Goal: Task Accomplishment & Management: Complete application form

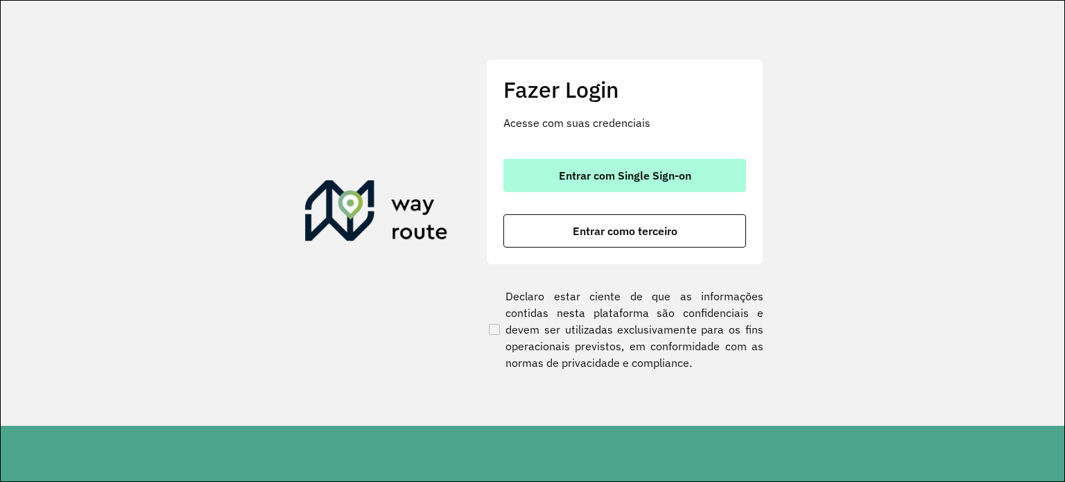
click at [621, 180] on span "Entrar com Single Sign-on" at bounding box center [625, 175] width 132 height 11
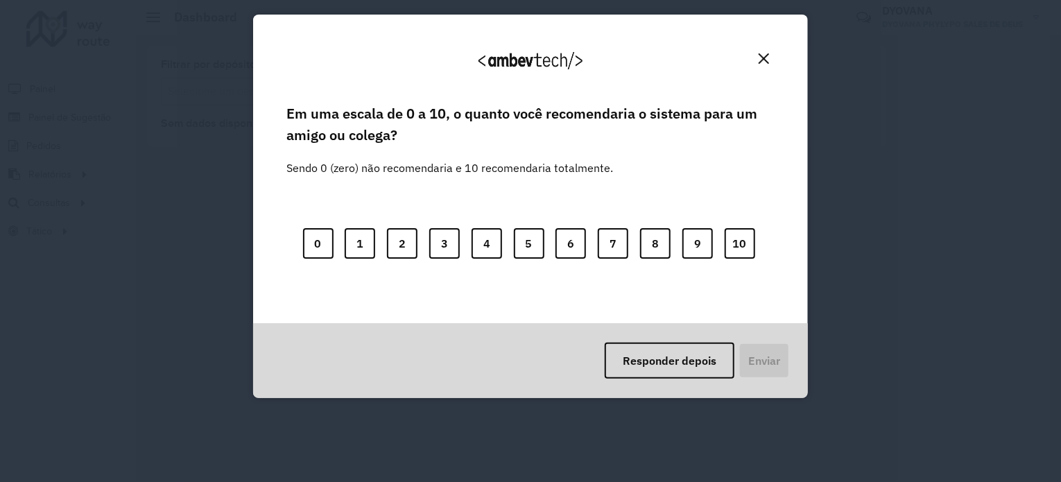
click at [760, 58] on img "Close" at bounding box center [764, 58] width 10 height 10
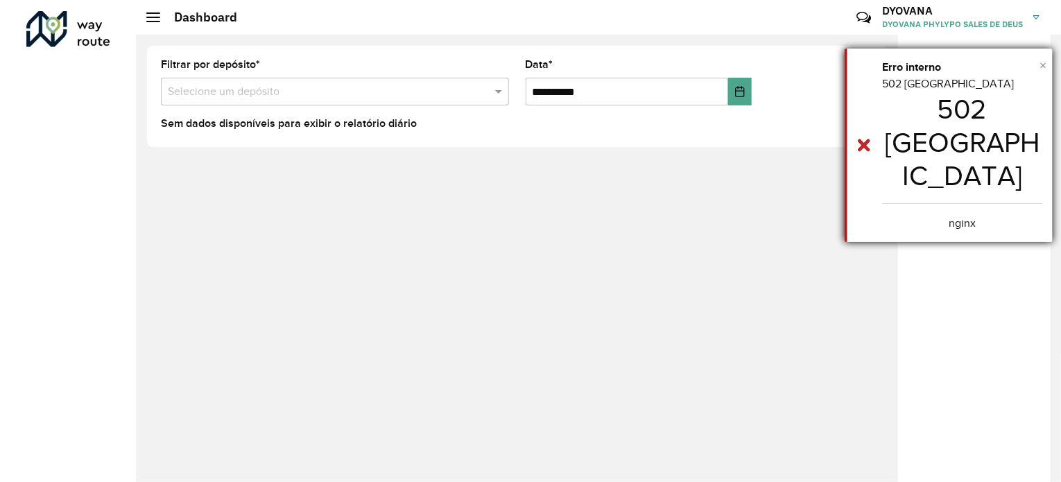
click at [1043, 68] on span "×" at bounding box center [1043, 65] width 7 height 15
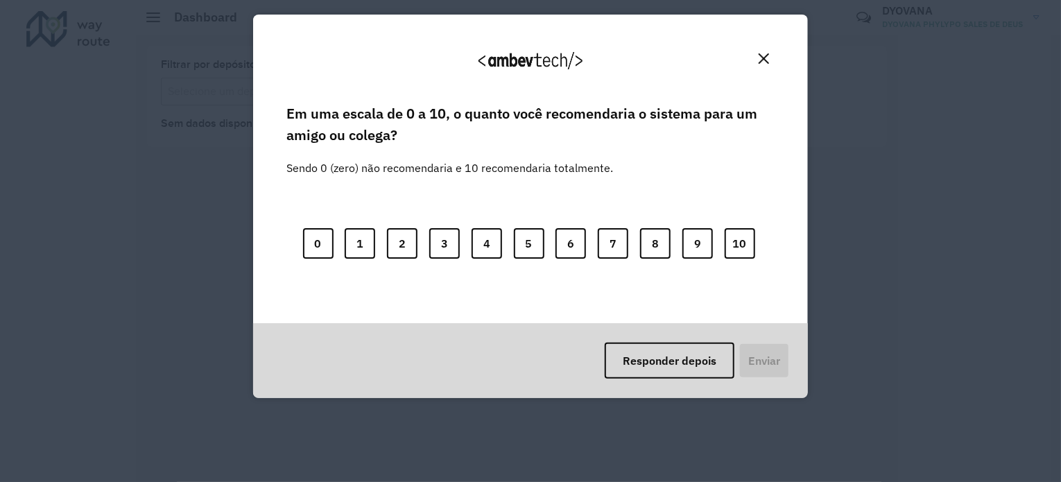
click at [755, 60] on button "Close" at bounding box center [764, 59] width 22 height 22
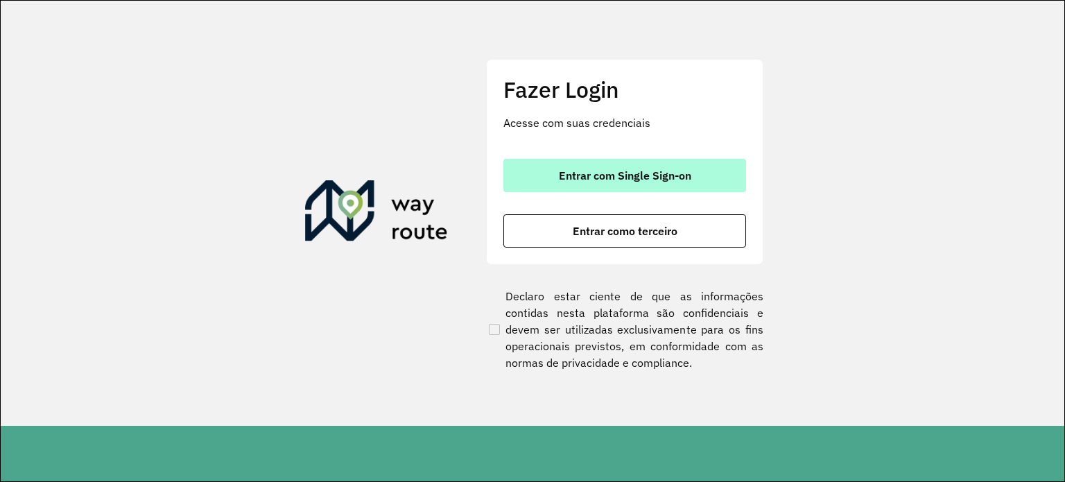
click at [620, 175] on span "Entrar com Single Sign-on" at bounding box center [625, 175] width 132 height 11
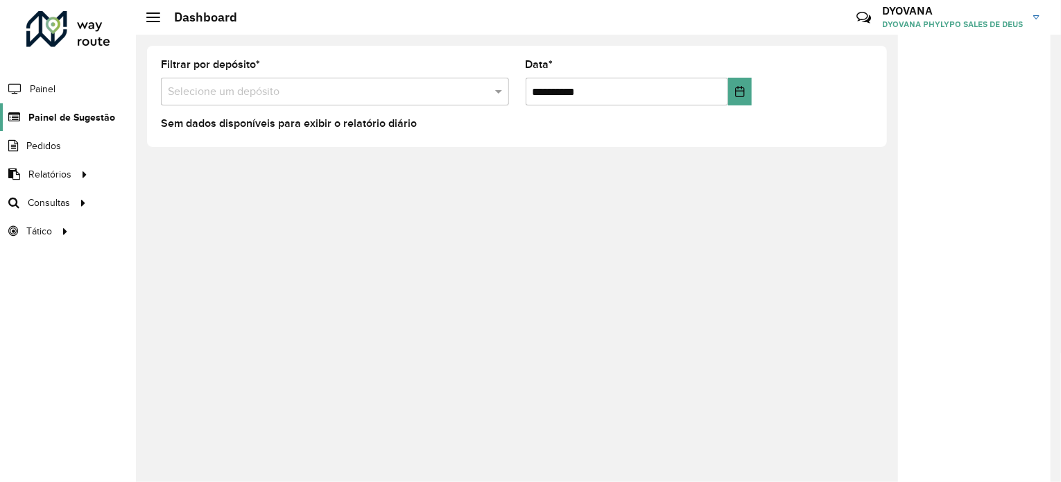
click at [71, 124] on link "Painel de Sugestão" at bounding box center [57, 117] width 115 height 28
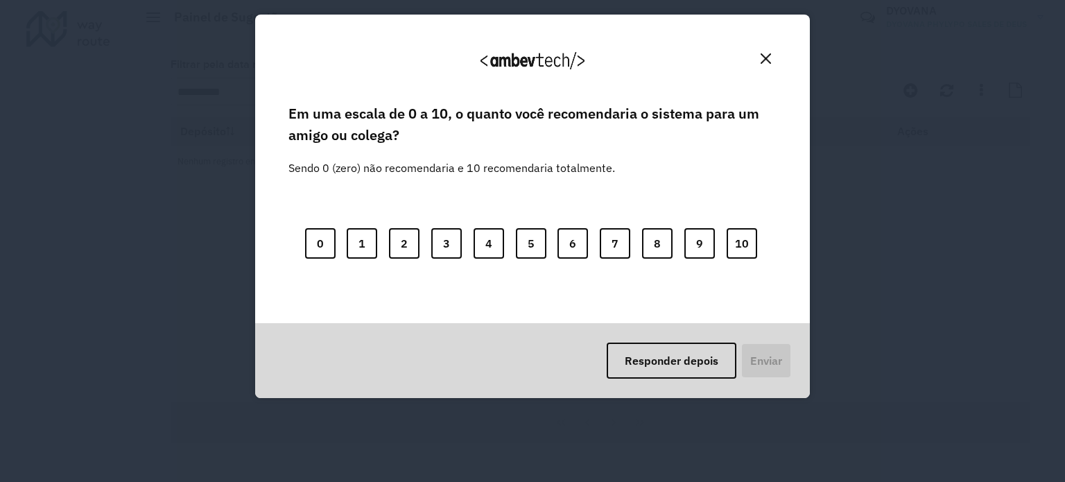
click at [762, 58] on img "Close" at bounding box center [766, 58] width 10 height 10
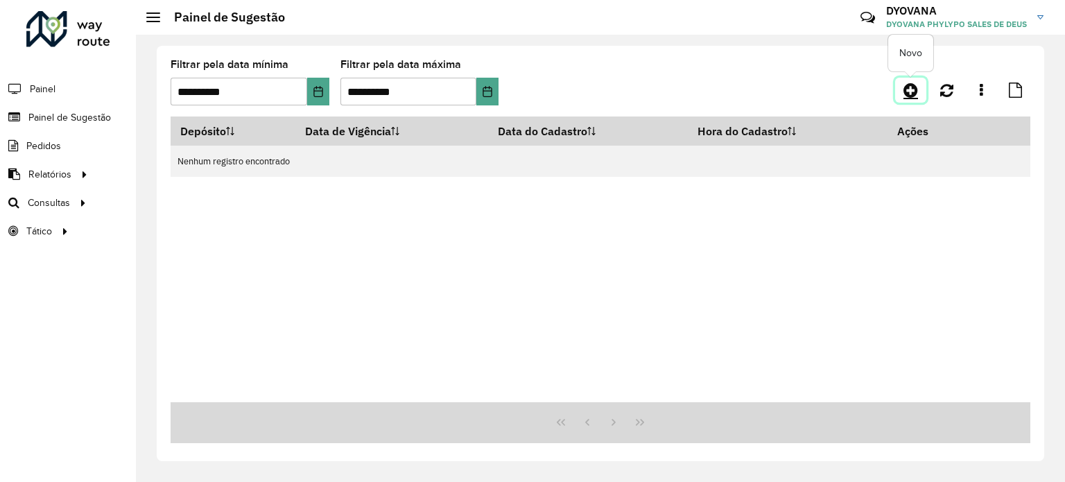
click at [908, 94] on icon at bounding box center [911, 90] width 15 height 17
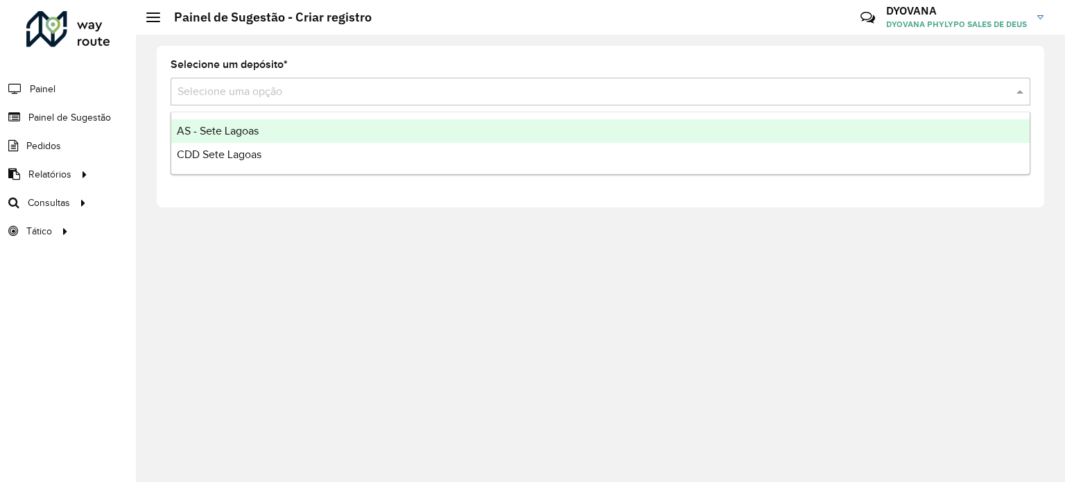
click at [317, 91] on input "text" at bounding box center [587, 92] width 818 height 17
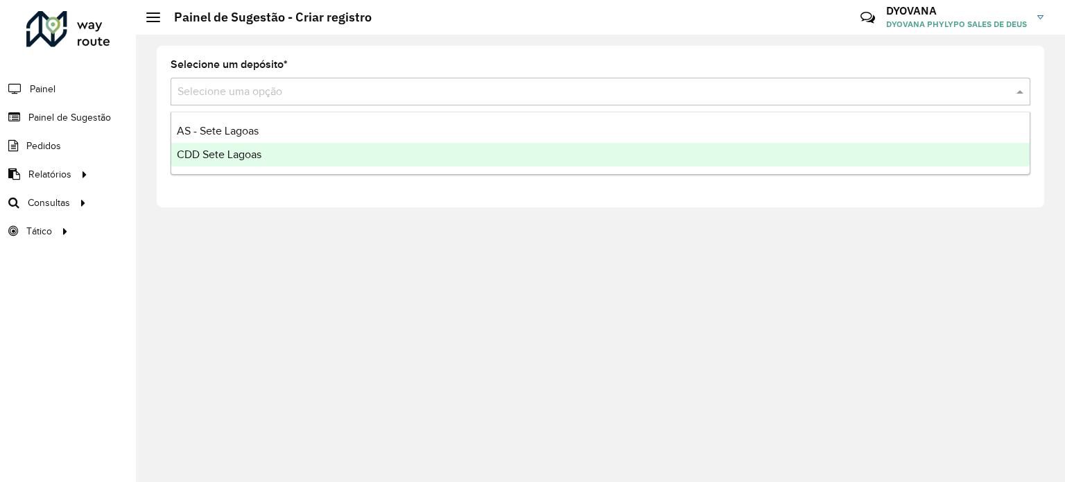
click at [264, 159] on div "CDD Sete Lagoas" at bounding box center [600, 155] width 859 height 24
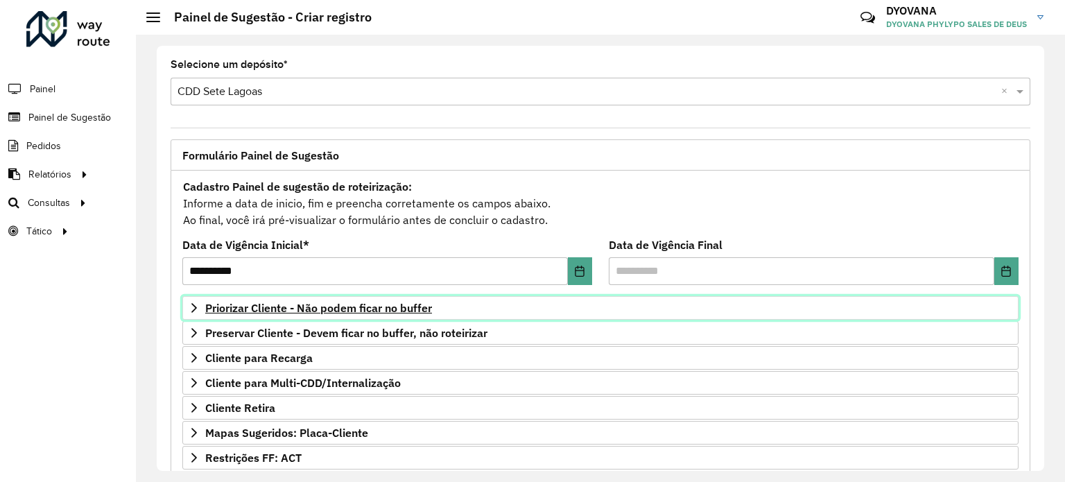
click at [378, 302] on span "Priorizar Cliente - Não podem ficar no buffer" at bounding box center [318, 307] width 227 height 11
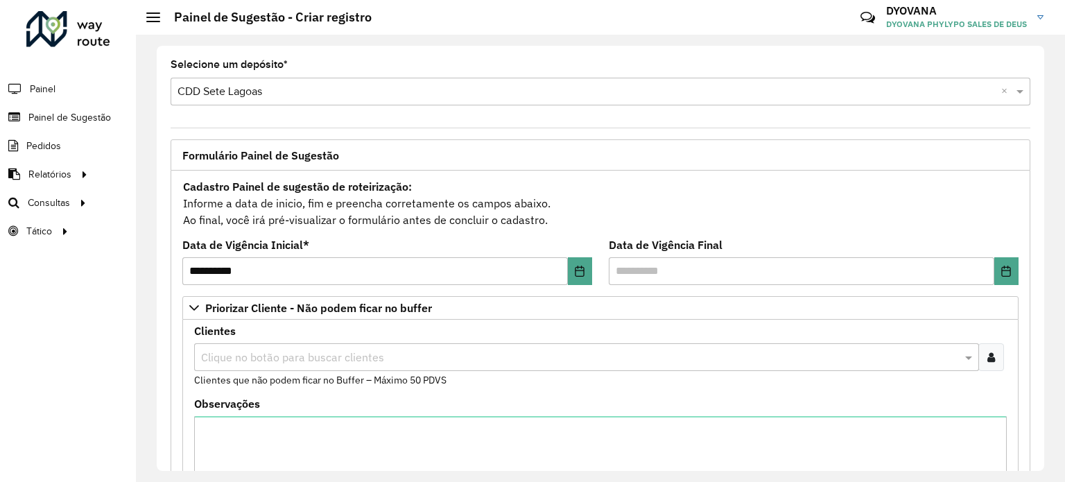
click at [988, 357] on icon at bounding box center [992, 357] width 8 height 11
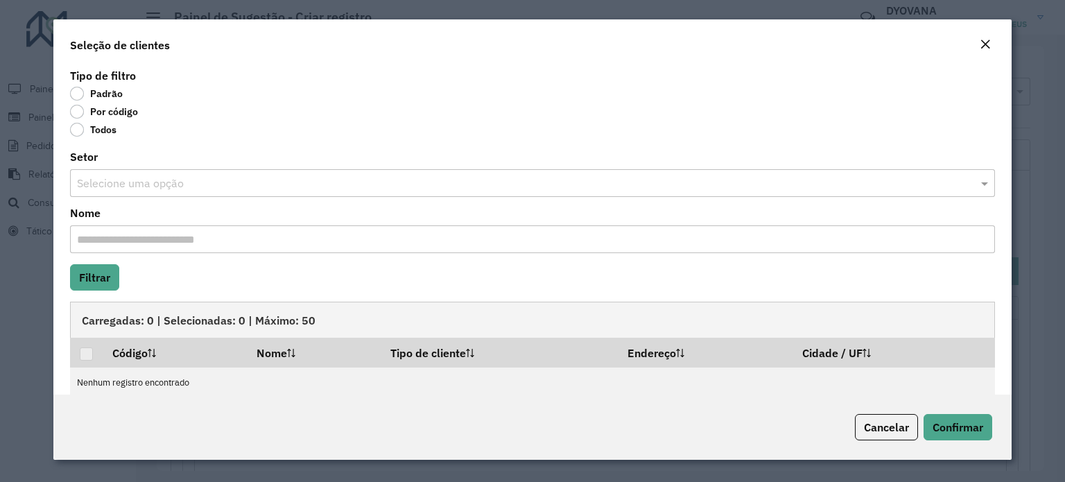
click at [85, 115] on label "Por código" at bounding box center [104, 112] width 68 height 14
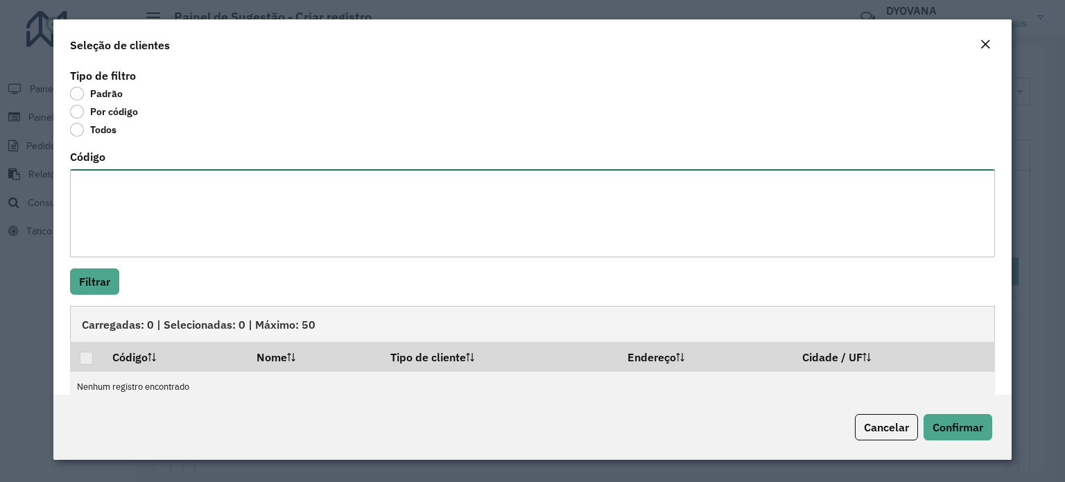
click at [114, 187] on textarea "Código" at bounding box center [532, 213] width 925 height 88
paste textarea "**** **** **** ***** **** **** ***** *** ***** **** **** ***** **** ***** **** …"
type textarea "**** **** **** ***** **** **** ***** *** ***** **** **** ***** **** ***** **** …"
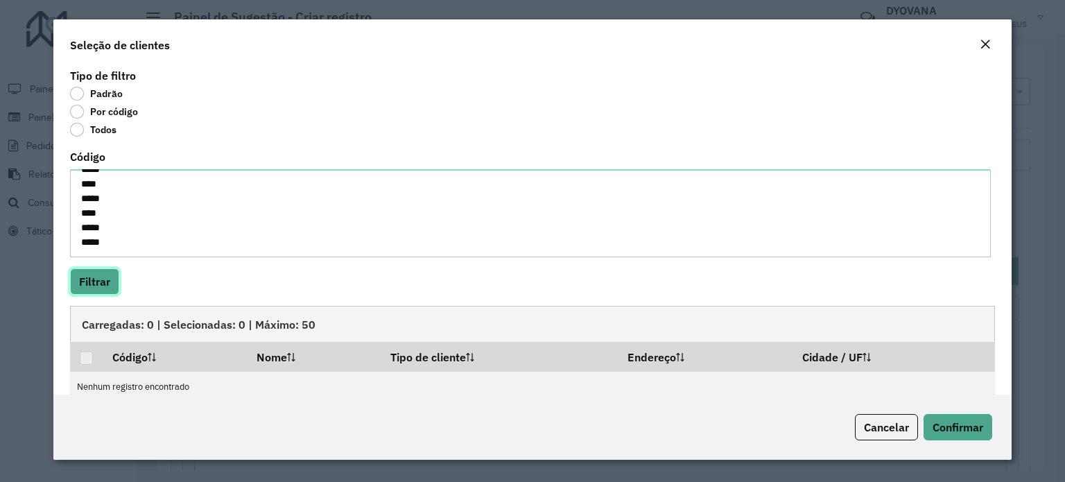
click at [96, 279] on button "Filtrar" at bounding box center [94, 281] width 49 height 26
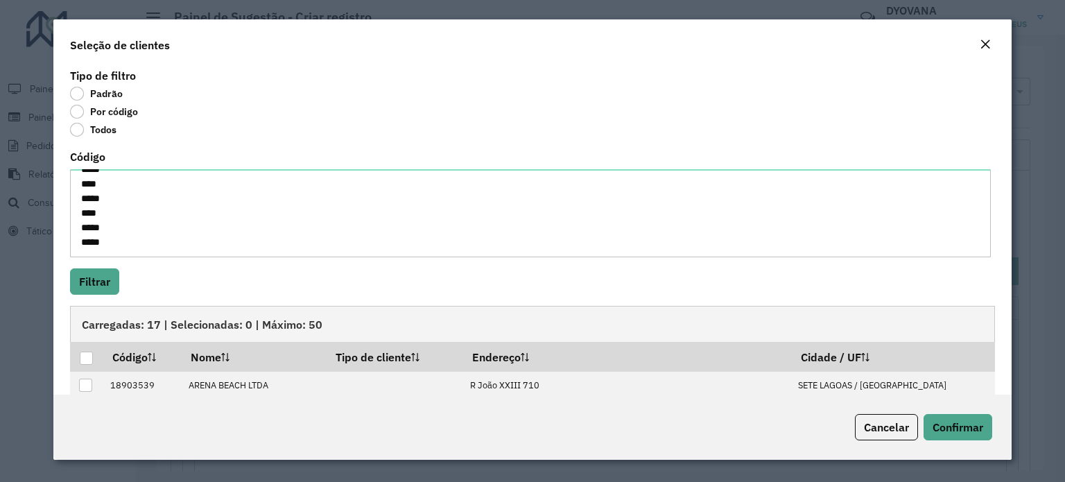
click at [89, 359] on div at bounding box center [86, 358] width 13 height 13
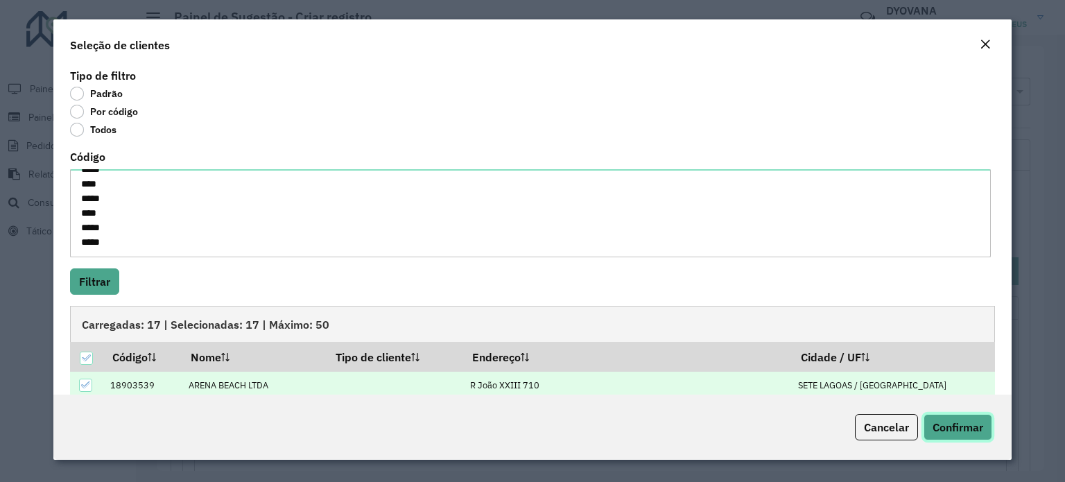
click at [963, 435] on button "Confirmar" at bounding box center [958, 427] width 69 height 26
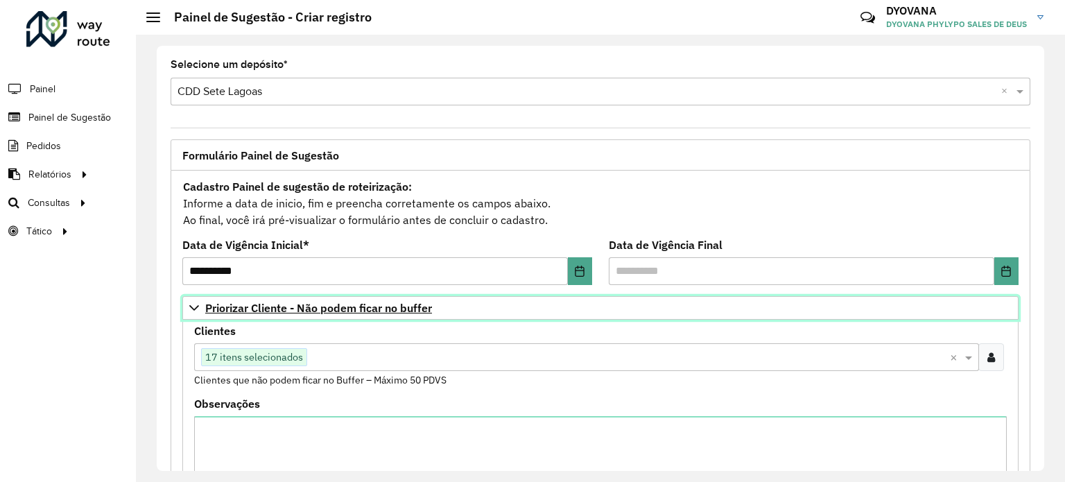
click at [372, 313] on span "Priorizar Cliente - Não podem ficar no buffer" at bounding box center [318, 307] width 227 height 11
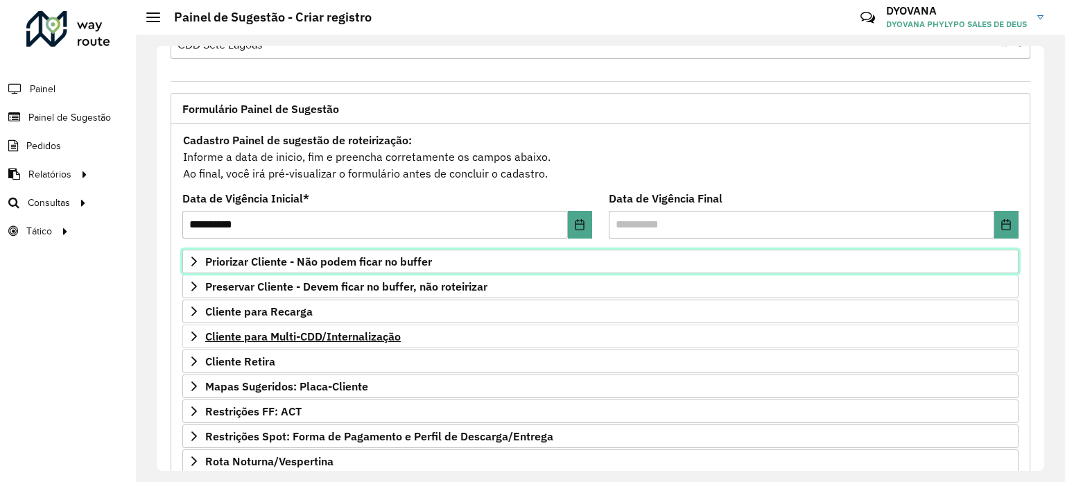
scroll to position [139, 0]
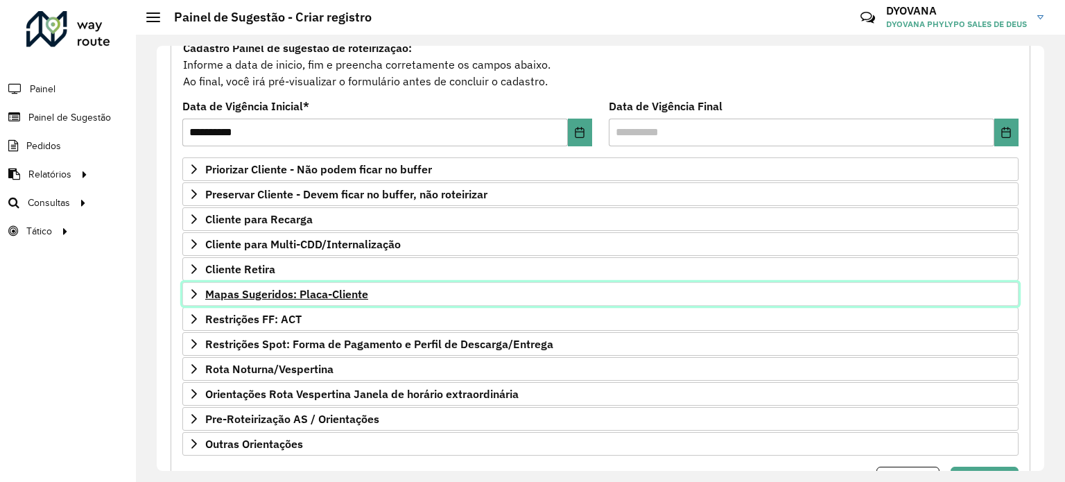
click at [286, 295] on span "Mapas Sugeridos: Placa-Cliente" at bounding box center [286, 294] width 163 height 11
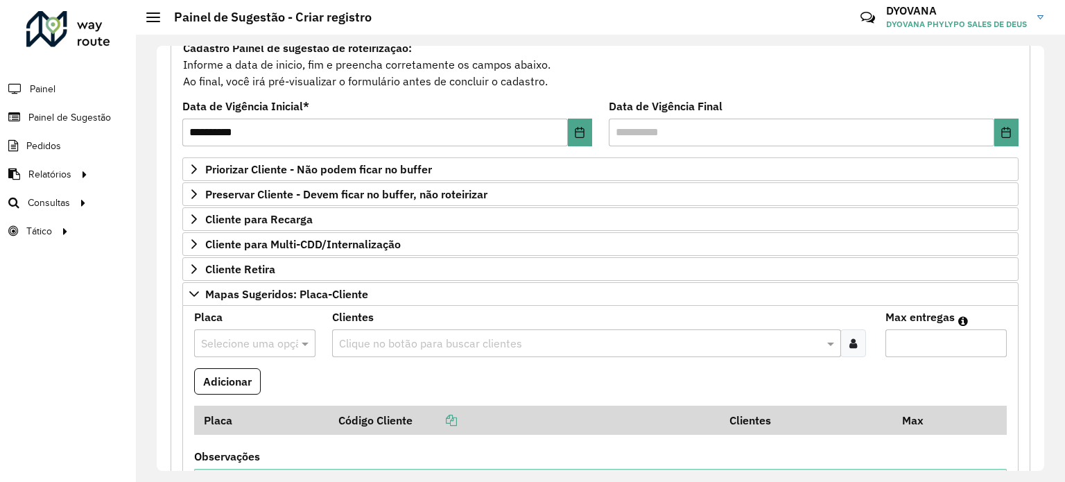
click at [270, 329] on div "Selecione uma opção" at bounding box center [254, 343] width 121 height 28
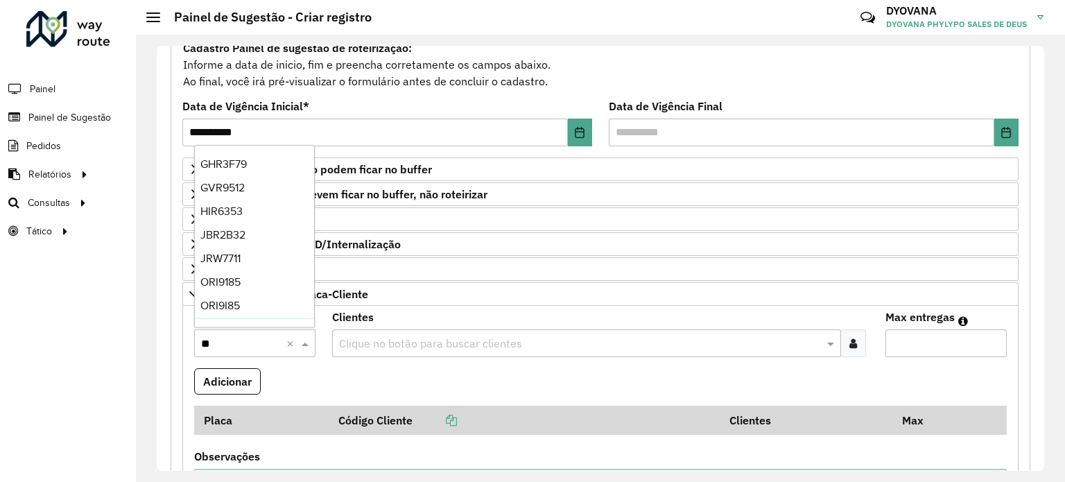
type input "***"
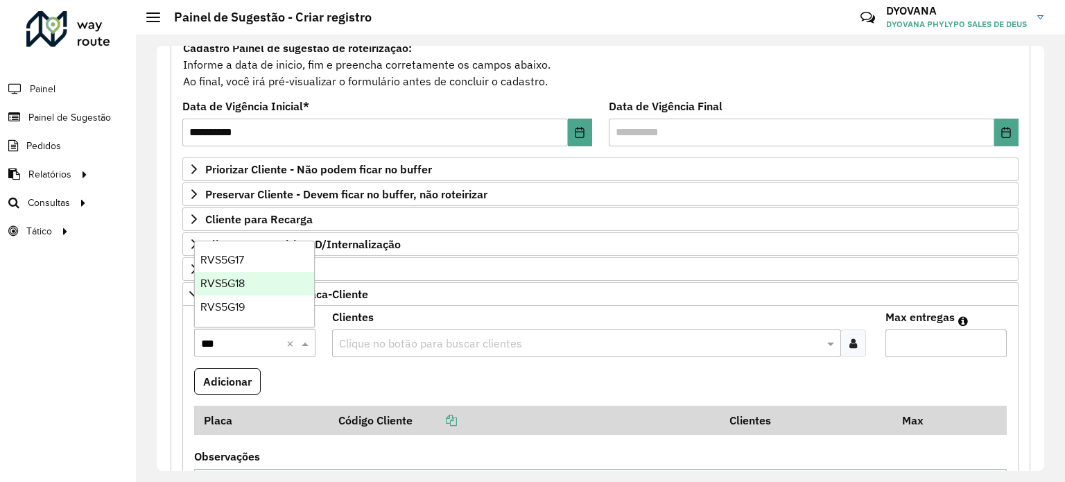
click at [247, 286] on div "RVS5G18" at bounding box center [255, 284] width 120 height 24
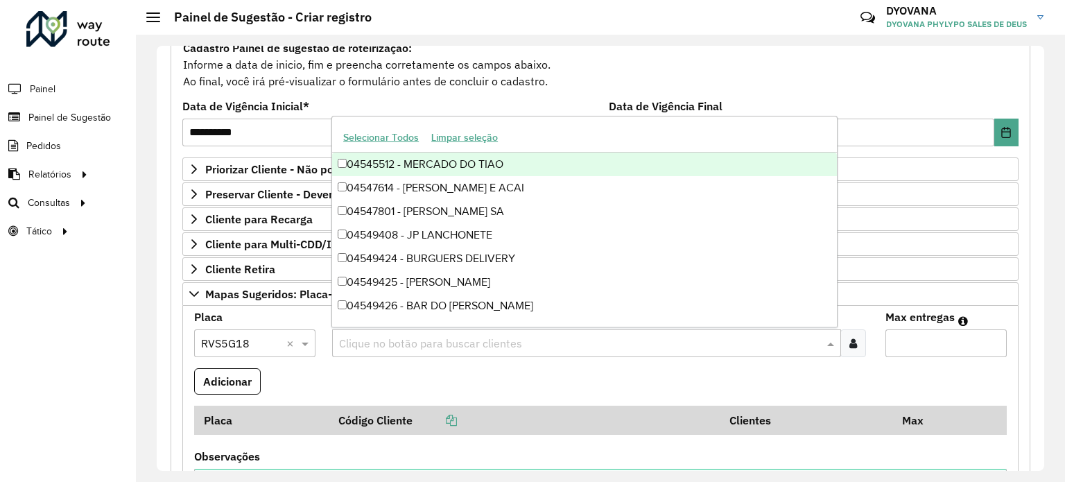
click at [471, 336] on input "text" at bounding box center [580, 344] width 488 height 17
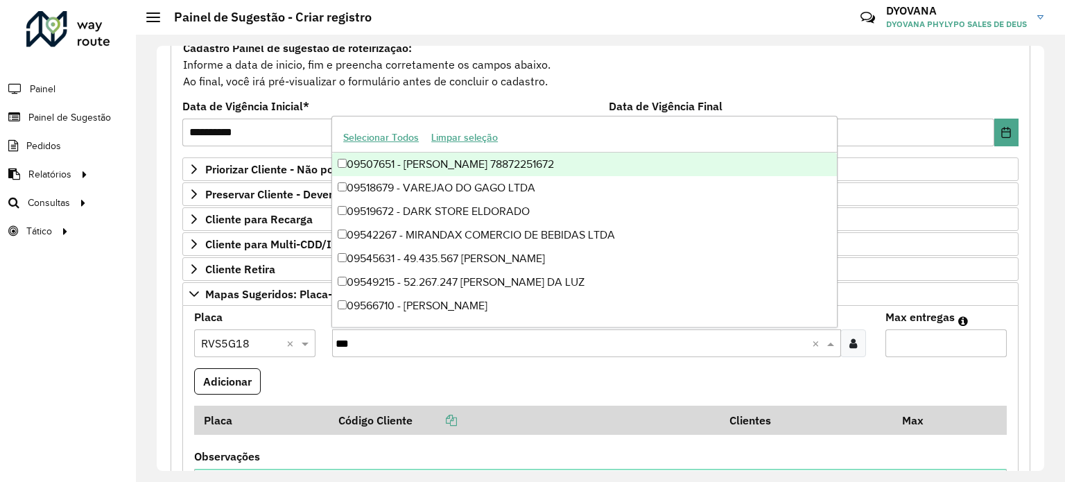
type input "****"
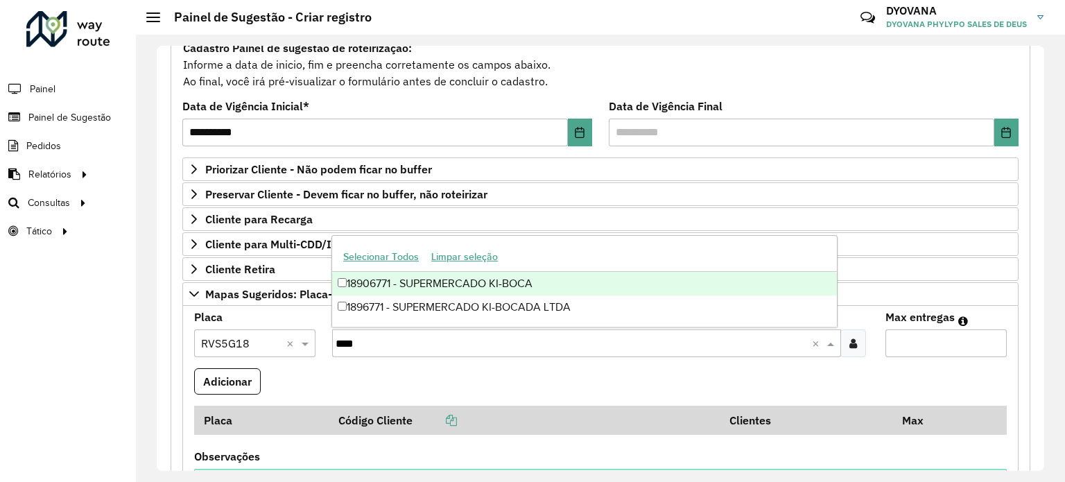
click at [515, 281] on div "18906771 - SUPERMERCADO KI-BOCA" at bounding box center [584, 284] width 505 height 24
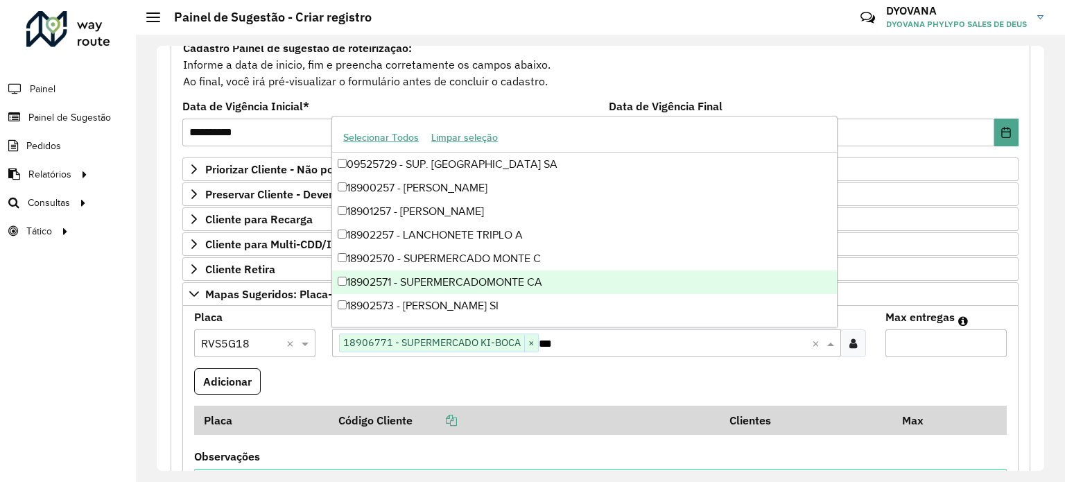
type input "****"
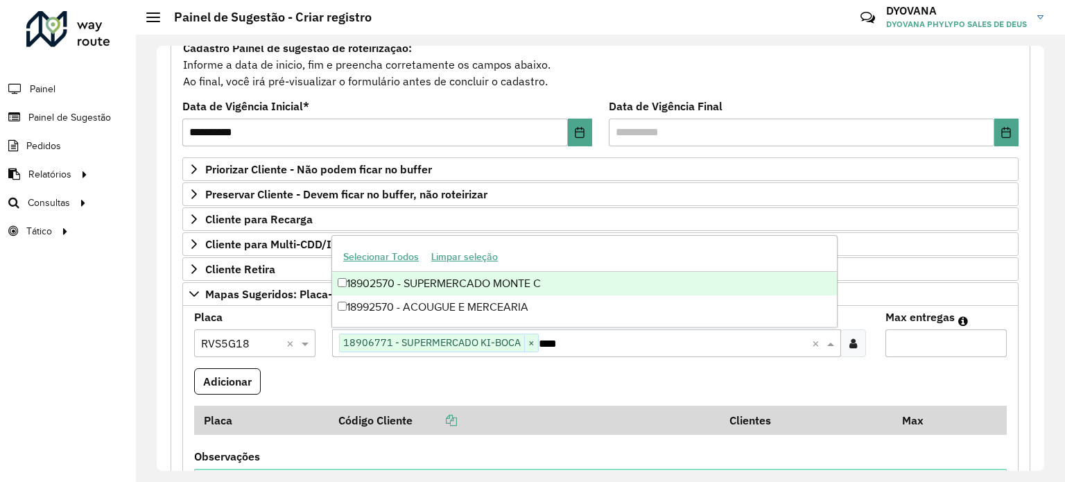
click at [515, 281] on div "18902570 - SUPERMERCADO MONTE C" at bounding box center [584, 284] width 505 height 24
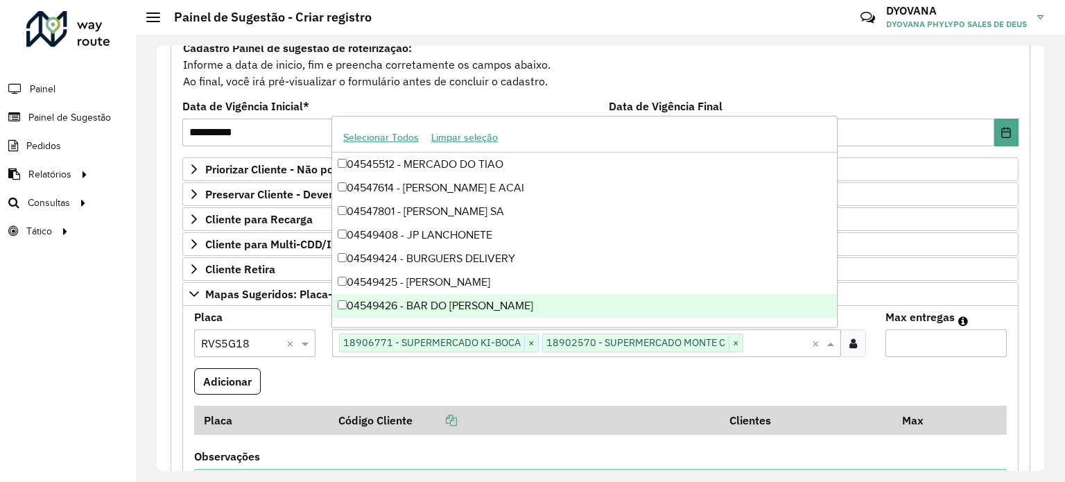
click at [908, 345] on input "Max entregas" at bounding box center [946, 343] width 121 height 28
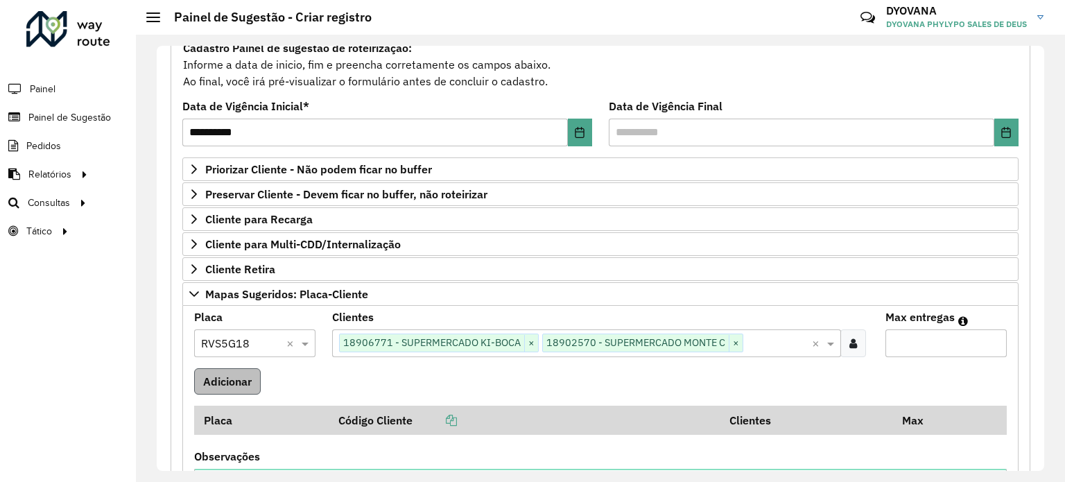
type input "*"
click at [215, 387] on button "Adicionar" at bounding box center [227, 381] width 67 height 26
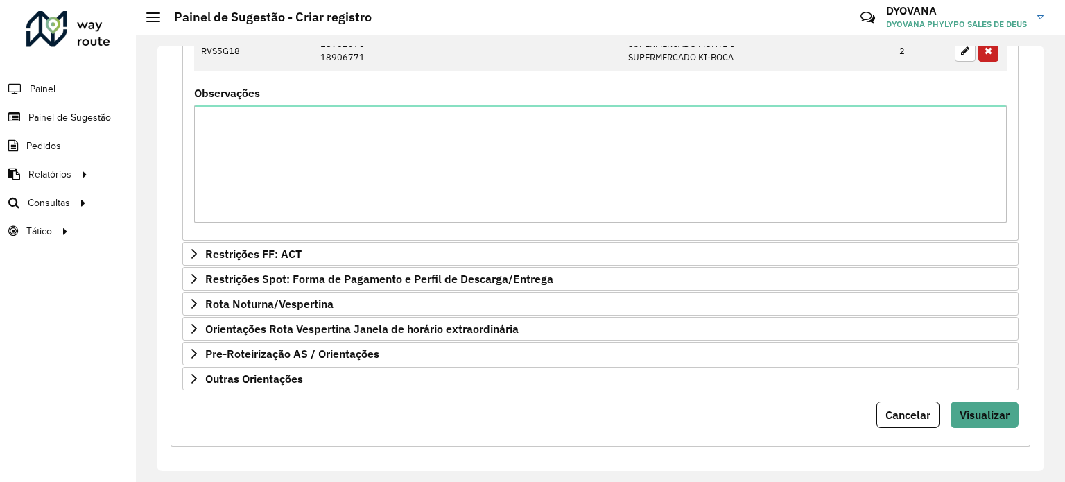
scroll to position [544, 0]
click at [993, 418] on button "Visualizar" at bounding box center [985, 414] width 68 height 26
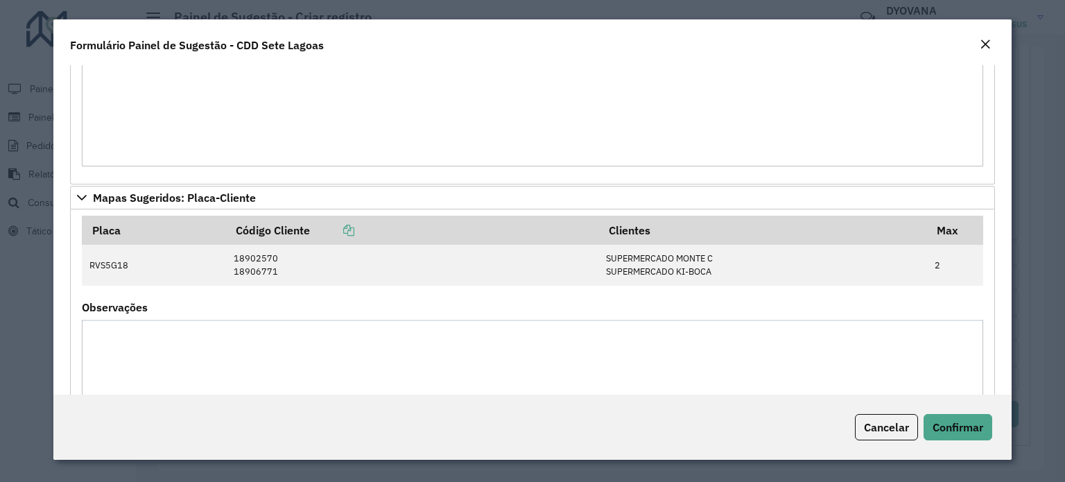
scroll to position [721, 0]
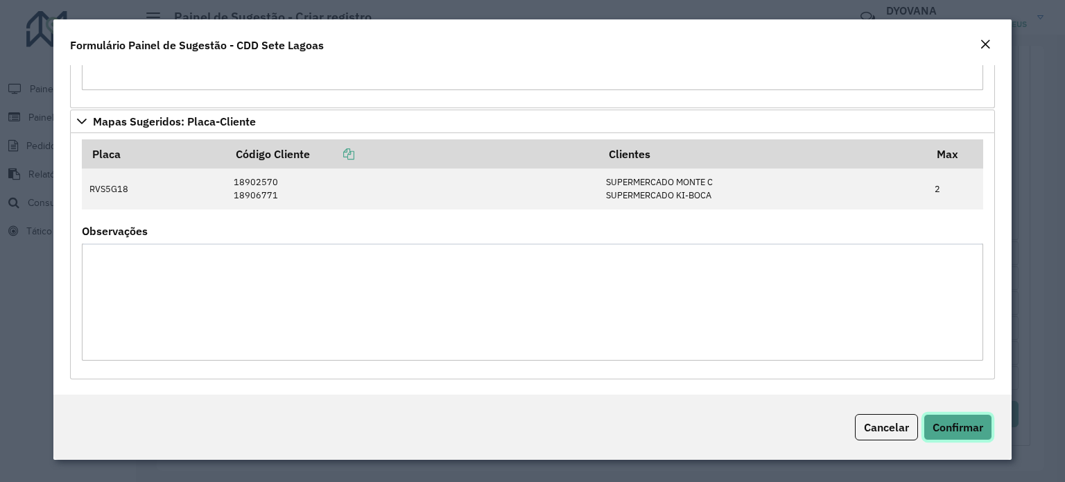
click at [985, 428] on button "Confirmar" at bounding box center [958, 427] width 69 height 26
